Goal: Communication & Community: Answer question/provide support

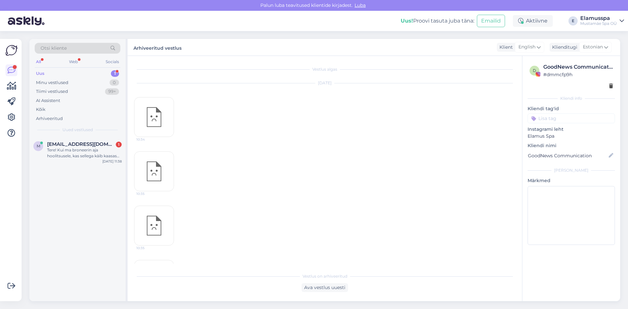
scroll to position [5941, 0]
click at [76, 148] on div "Tere! Kui ma broneerin aja hoolitsusele, kas sellega käib kaasas ka spa külastu…" at bounding box center [84, 153] width 75 height 12
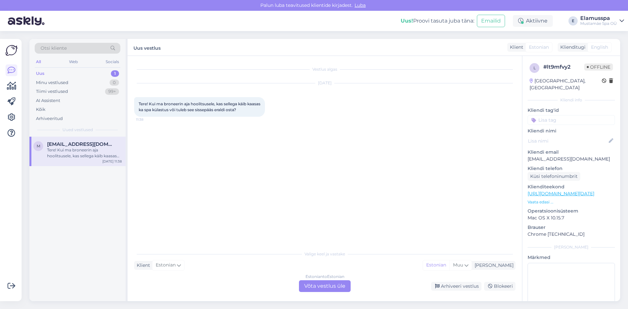
scroll to position [0, 0]
click at [315, 286] on div "Estonian to Estonian Võta vestlus üle" at bounding box center [325, 286] width 52 height 12
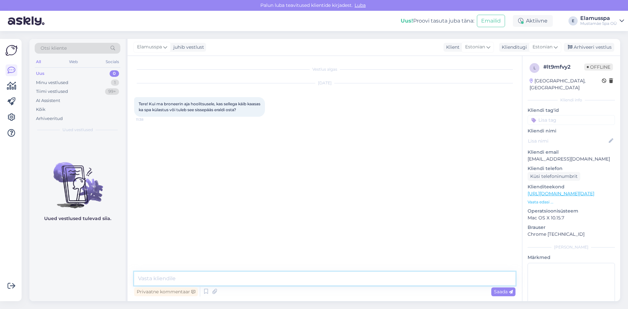
click at [160, 276] on textarea at bounding box center [324, 279] width 381 height 14
type textarea "K"
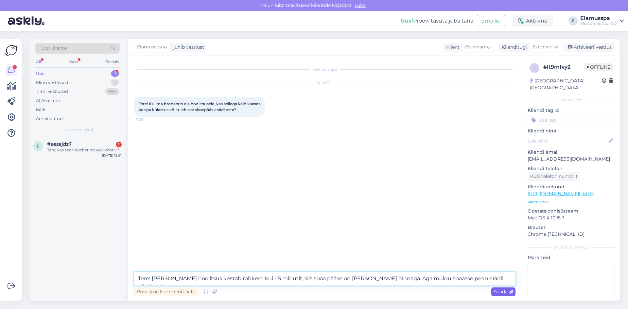
type textarea "Tere! [PERSON_NAME] hoolitsus kestab rohkem kui 45 minutit, siis spaa pääse on …"
click at [503, 290] on span "Saada" at bounding box center [503, 292] width 19 height 6
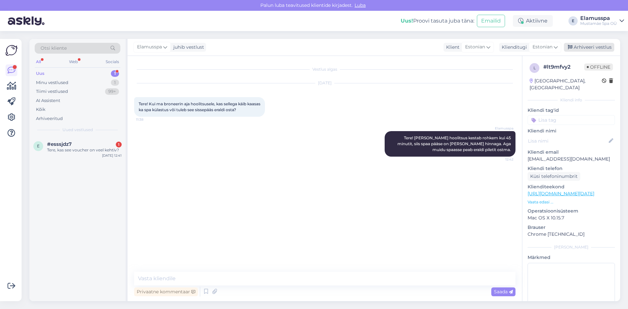
click at [594, 47] on div "Arhiveeri vestlus" at bounding box center [589, 47] width 50 height 9
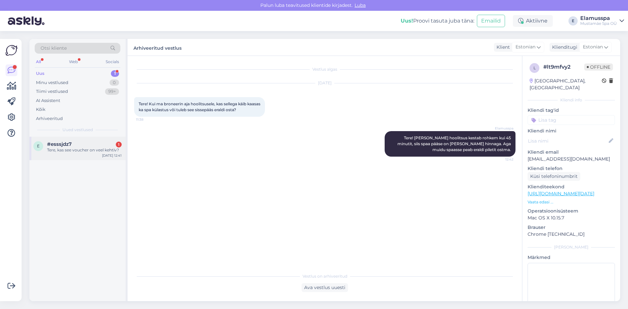
click at [84, 144] on div "#esssjdz7 1" at bounding box center [84, 144] width 75 height 6
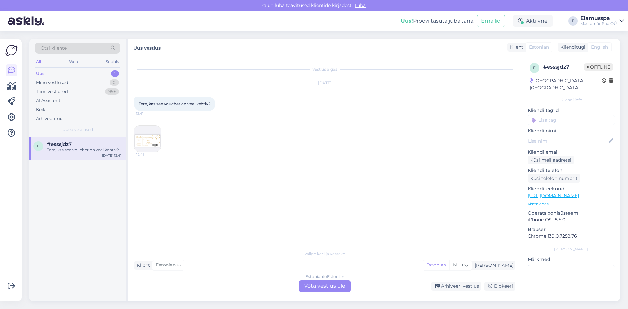
click at [146, 136] on img at bounding box center [147, 139] width 26 height 26
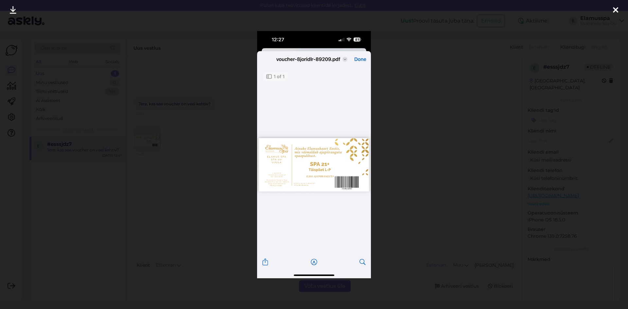
click at [355, 190] on img at bounding box center [314, 154] width 114 height 247
click at [558, 137] on div at bounding box center [314, 154] width 628 height 309
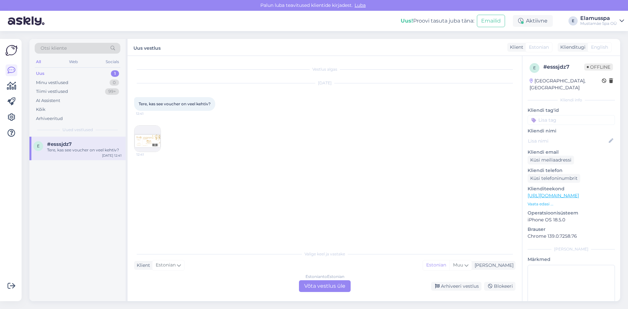
click at [322, 284] on div "Estonian to Estonian Võta vestlus üle" at bounding box center [325, 286] width 52 height 12
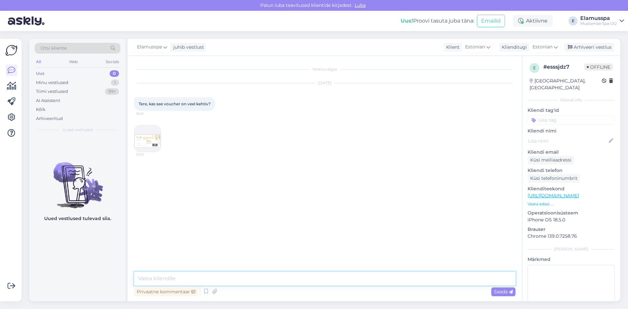
click at [310, 280] on textarea at bounding box center [324, 279] width 381 height 14
type textarea "t"
type textarea "Tere! Voucher on kehtiv kuni [DATE]."
click at [602, 41] on div "Elamusspa juhib vestlust Klient Estonian Klienditugi Estonian Arhiveeri vestlus" at bounding box center [374, 47] width 493 height 17
click at [600, 42] on div "Elamusspa juhib vestlust Klient Estonian Klienditugi Estonian Arhiveeri vestlus" at bounding box center [374, 47] width 493 height 17
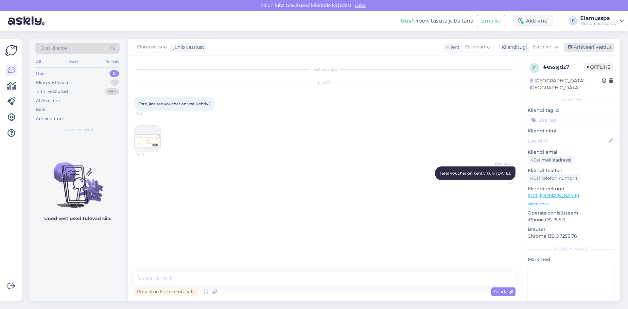
click at [599, 44] on div "Arhiveeri vestlus" at bounding box center [589, 47] width 50 height 9
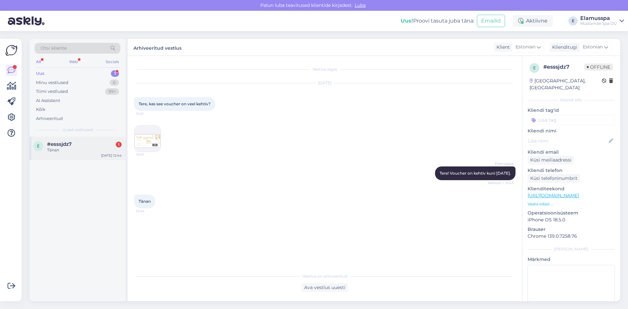
click at [76, 154] on div "e #esssjdz7 1 Tänan [DATE] 12:44" at bounding box center [77, 149] width 96 height 24
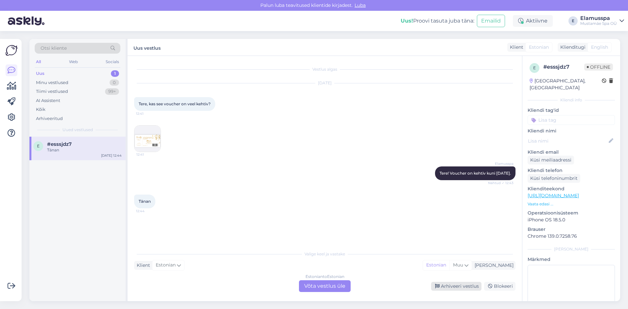
click at [452, 284] on div "Arhiveeri vestlus" at bounding box center [456, 286] width 50 height 9
